Goal: Navigation & Orientation: Find specific page/section

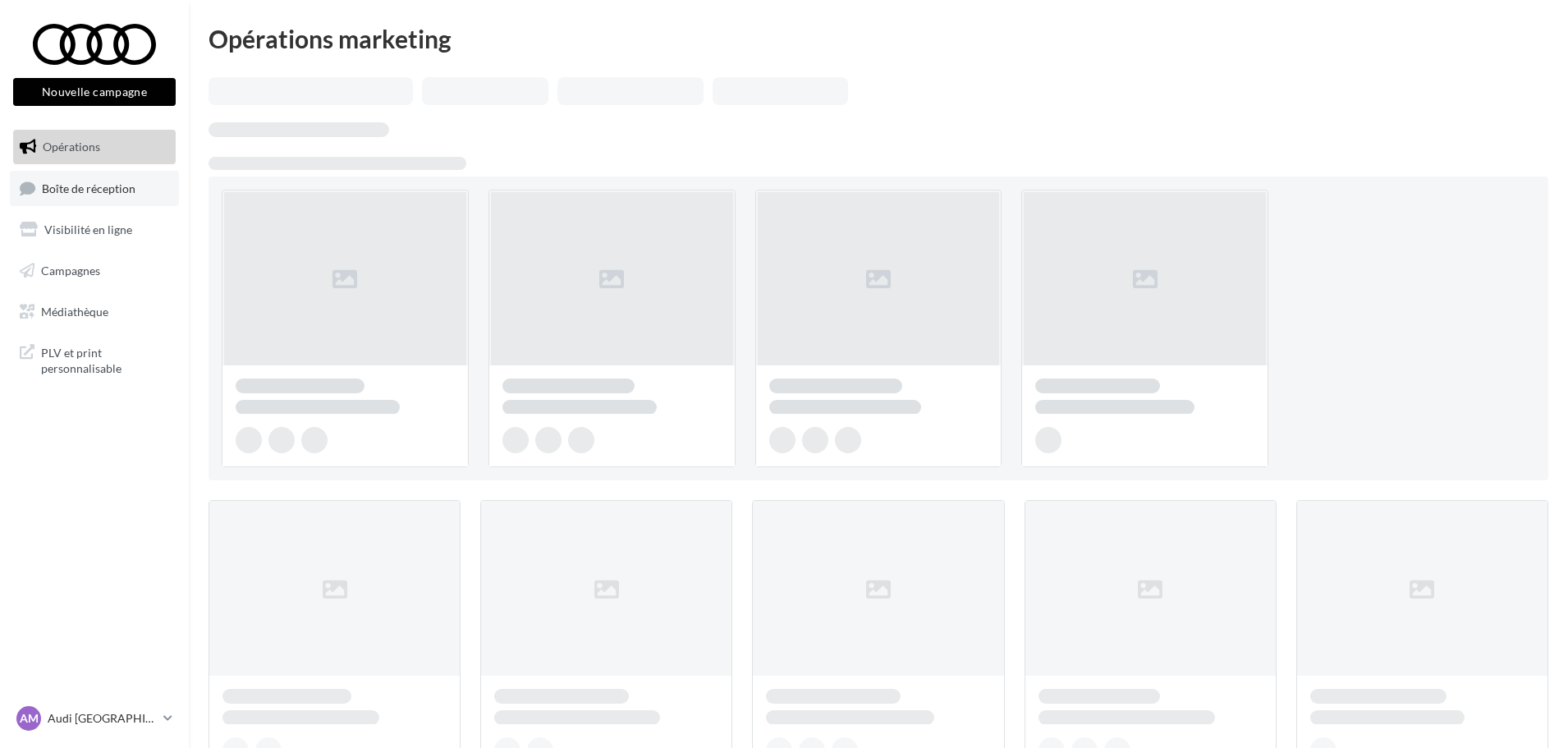
click at [119, 186] on span "Boîte de réception" at bounding box center [89, 188] width 93 height 14
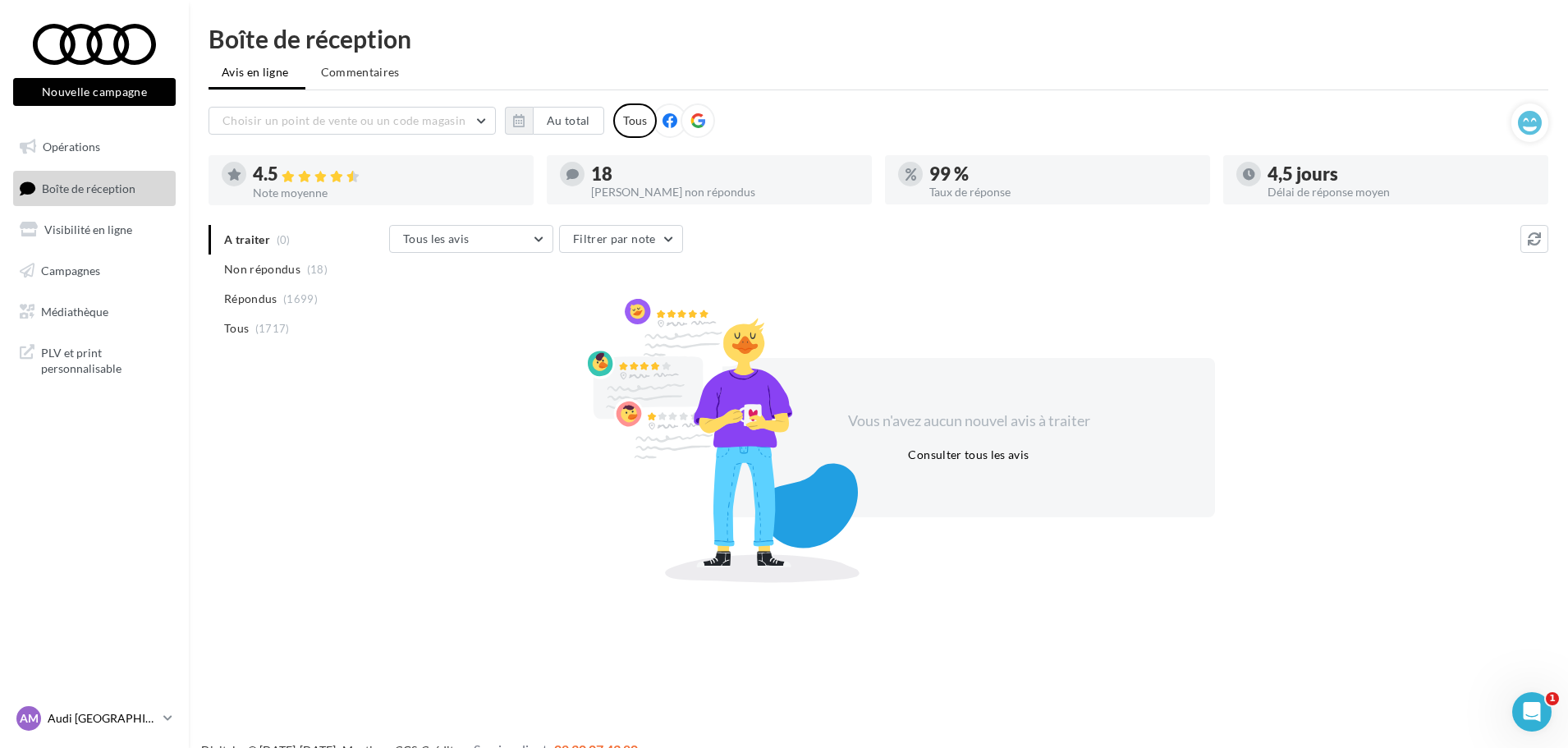
click at [165, 717] on icon at bounding box center [167, 718] width 9 height 14
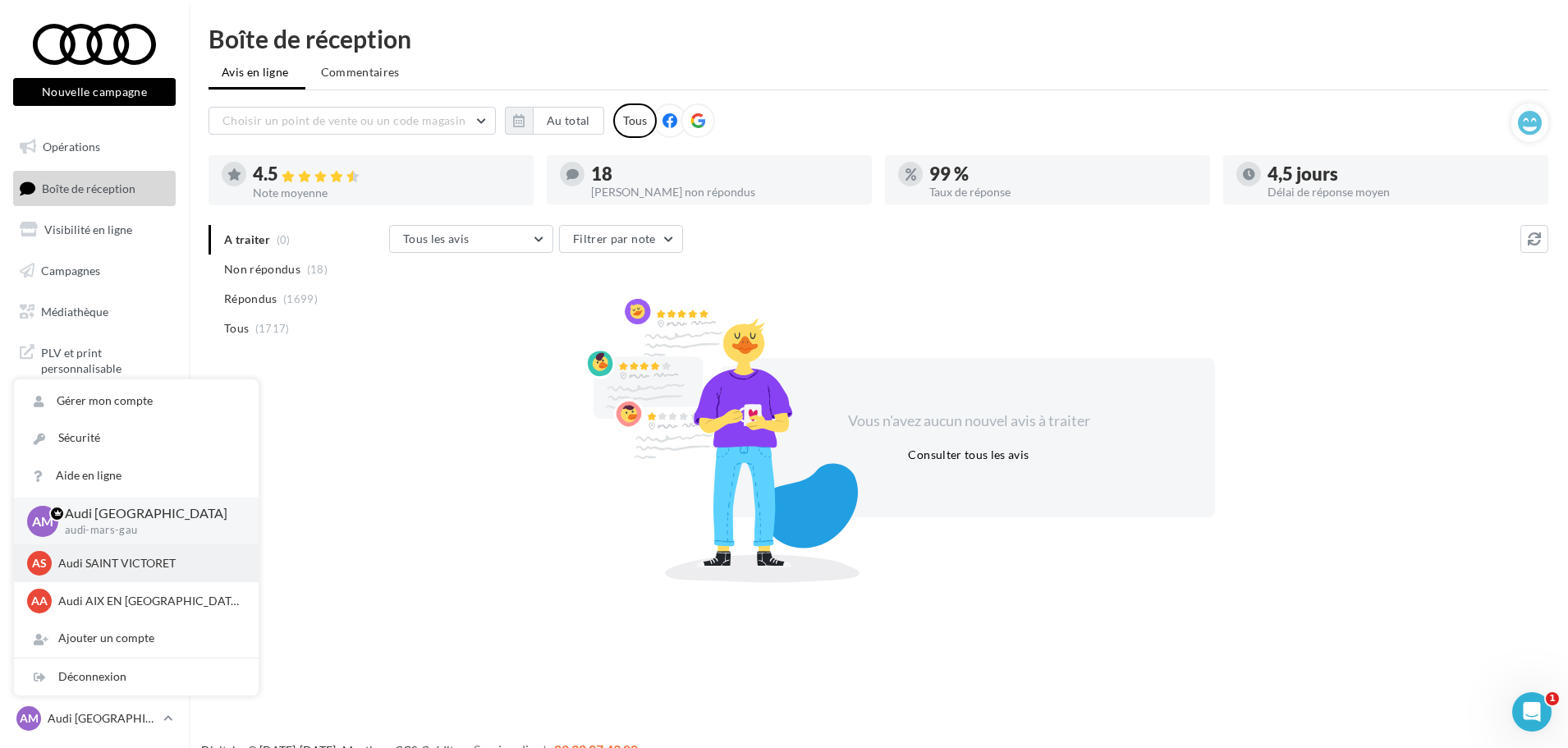
click at [134, 561] on p "Audi SAINT VICTORET" at bounding box center [149, 563] width 181 height 17
